Goal: Transaction & Acquisition: Purchase product/service

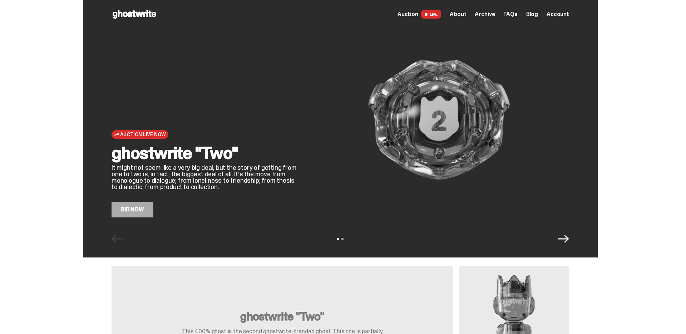
click at [148, 211] on link "Bid Now" at bounding box center [133, 210] width 42 height 16
click at [466, 14] on span "About" at bounding box center [458, 14] width 16 height 6
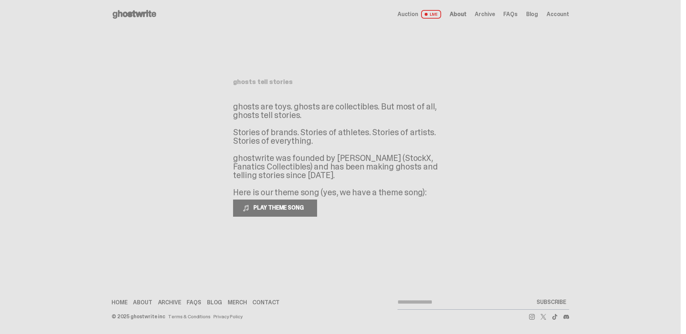
click at [412, 13] on span "Auction" at bounding box center [407, 14] width 21 height 6
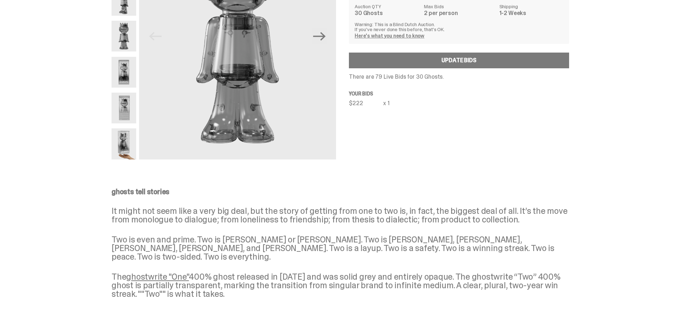
scroll to position [30, 0]
